Goal: Navigation & Orientation: Find specific page/section

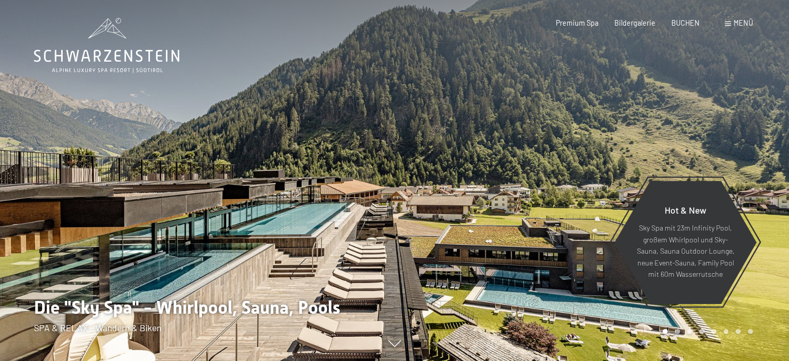
click at [733, 26] on div "Menü" at bounding box center [739, 23] width 28 height 10
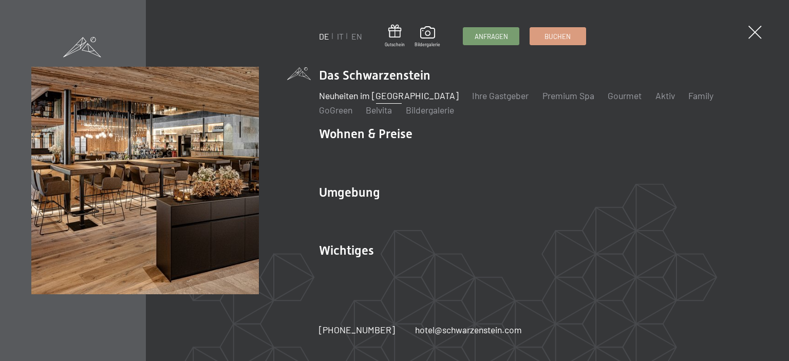
click at [407, 98] on link "Neuheiten im [GEOGRAPHIC_DATA]" at bounding box center [389, 95] width 140 height 11
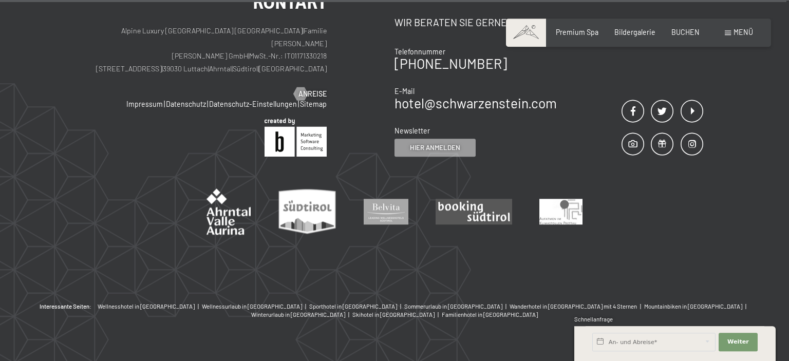
scroll to position [3708, 0]
drag, startPoint x: 788, startPoint y: 15, endPoint x: 788, endPoint y: 385, distance: 370.3
click at [753, 209] on div "Kontakt Alpine Luxury SPA Resort SCHWARZENSTEIN | Familie Zimmerhofer Otmar Zim…" at bounding box center [394, 125] width 789 height 354
click at [692, 100] on span at bounding box center [692, 111] width 23 height 23
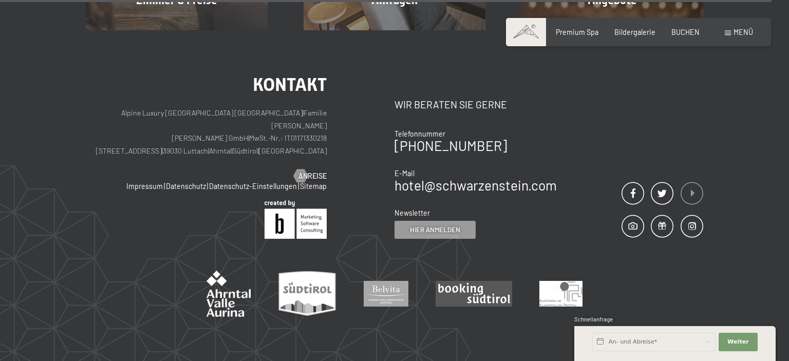
click at [689, 182] on span at bounding box center [692, 193] width 23 height 23
click at [691, 182] on span at bounding box center [692, 193] width 23 height 23
click at [734, 35] on span "Menü" at bounding box center [743, 32] width 20 height 9
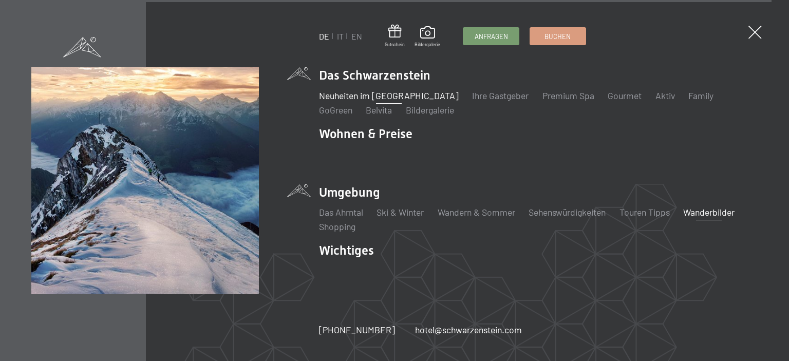
click at [702, 214] on link "Wanderbilder" at bounding box center [708, 211] width 51 height 11
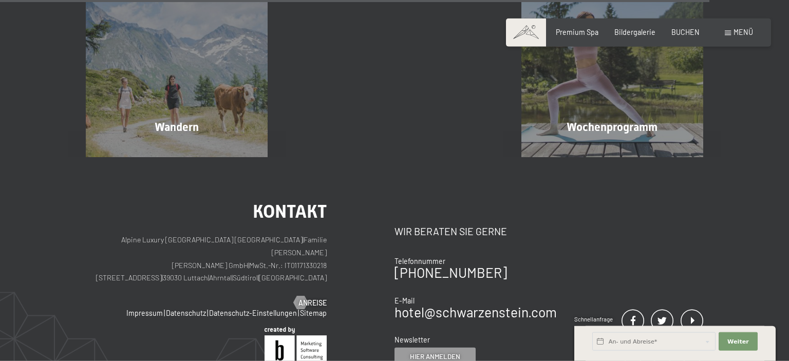
scroll to position [2610, 0]
